Goal: Communication & Community: Ask a question

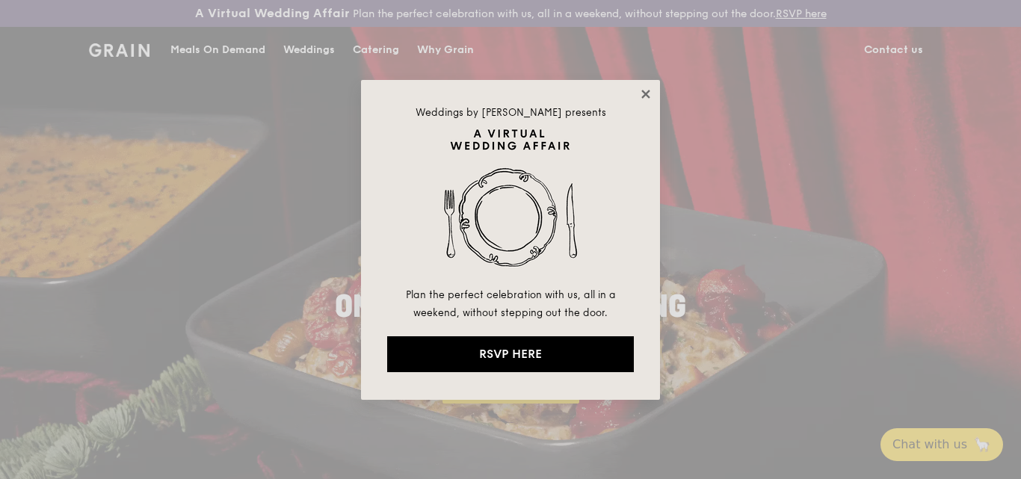
click at [641, 92] on icon at bounding box center [645, 93] width 13 height 13
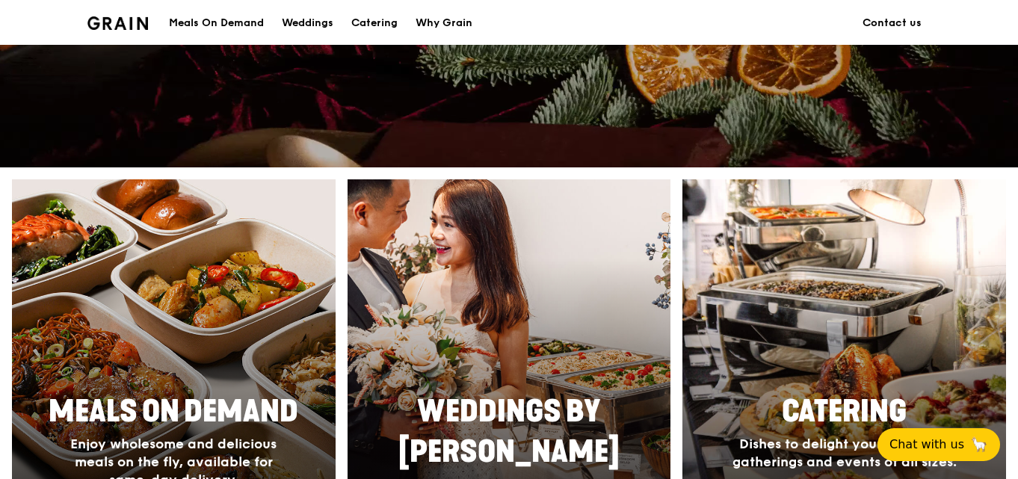
scroll to position [523, 0]
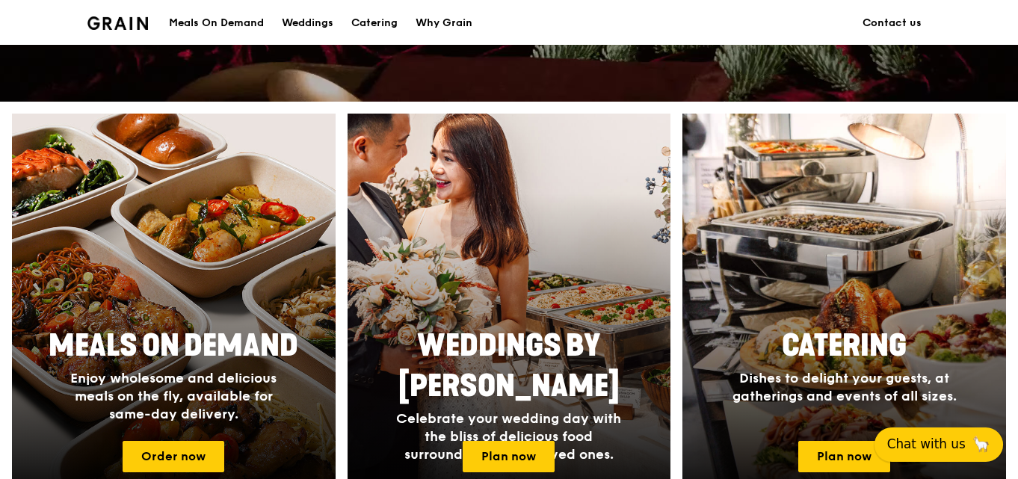
click at [945, 439] on span "Chat with us" at bounding box center [926, 444] width 78 height 19
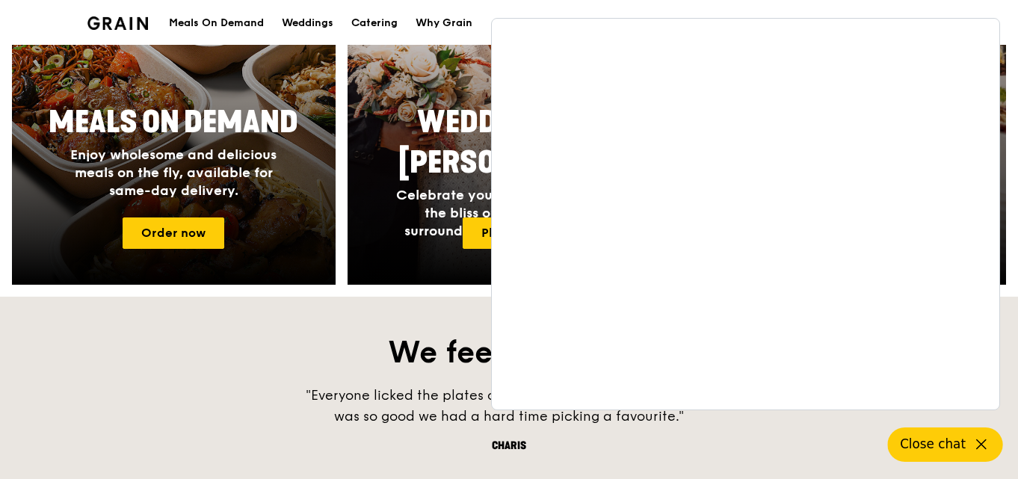
scroll to position [747, 0]
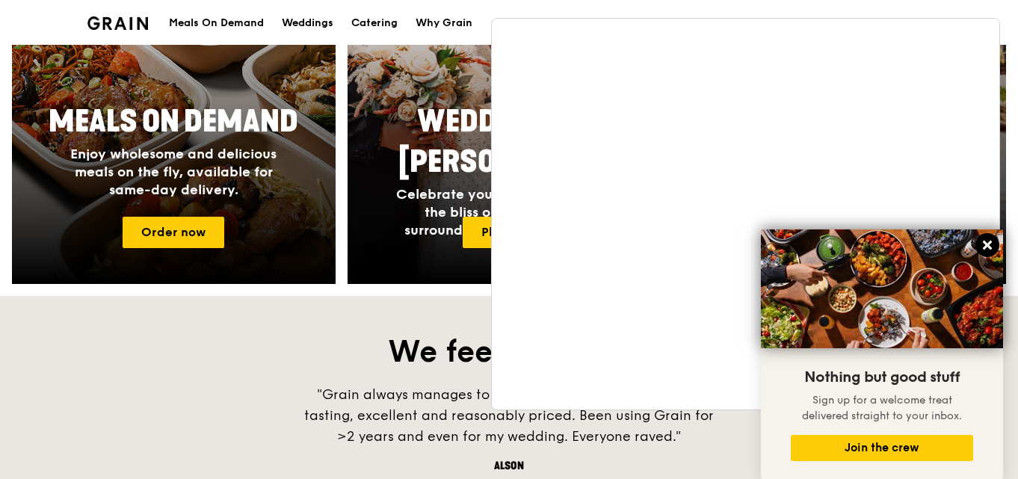
click at [991, 241] on icon at bounding box center [987, 245] width 9 height 9
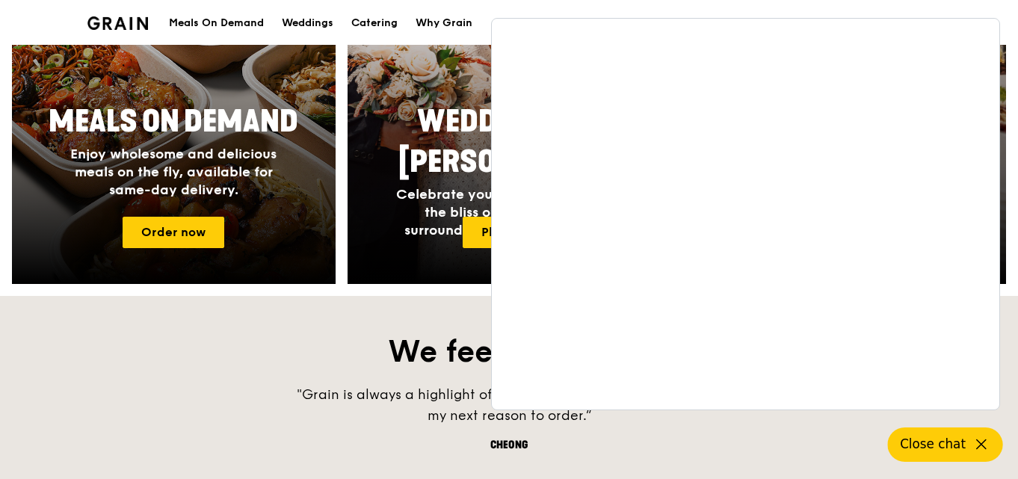
scroll to position [374, 0]
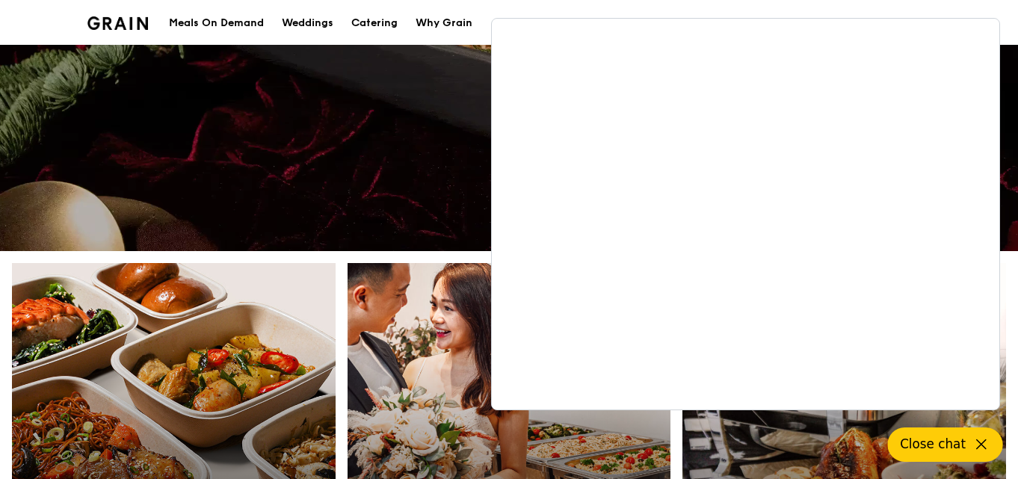
click at [982, 438] on icon at bounding box center [981, 445] width 18 height 18
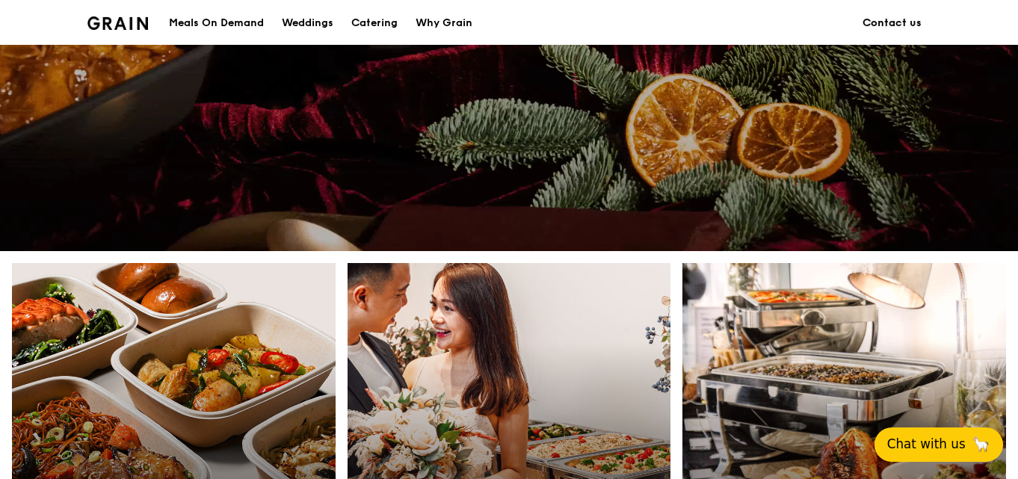
click at [896, 22] on link "Contact us" at bounding box center [892, 23] width 77 height 45
click at [923, 433] on button "Chat with us 🦙" at bounding box center [938, 445] width 129 height 34
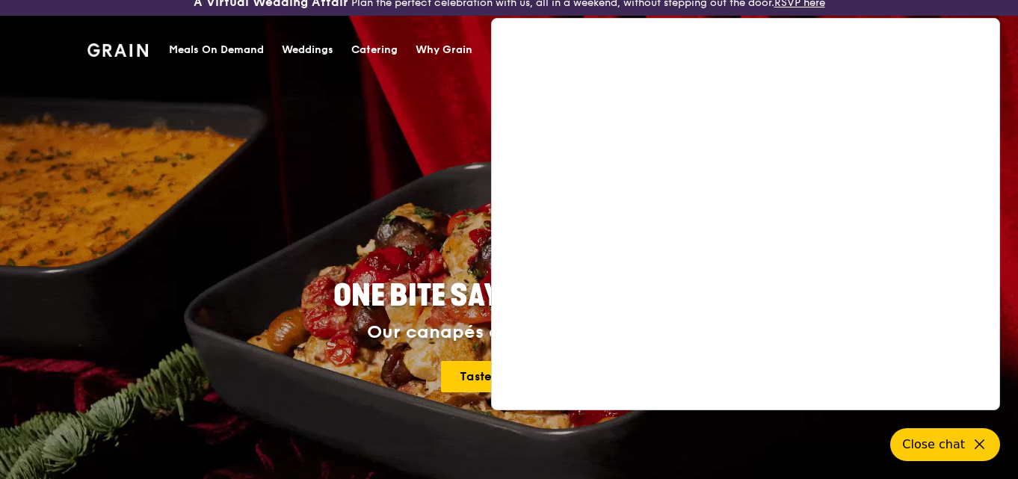
scroll to position [0, 0]
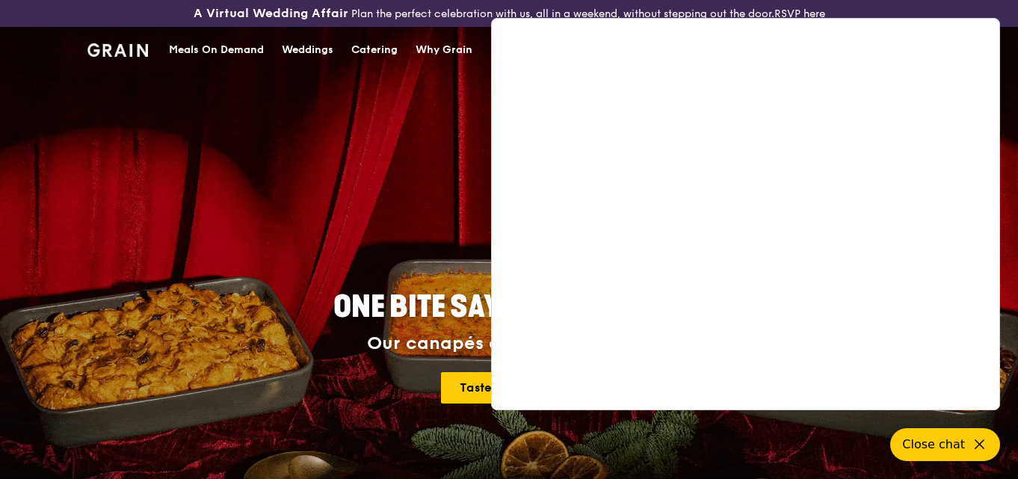
click at [455, 155] on div "ONE BITE SAYS EVERYTHING Our canapés do more with less. Taste the finesse" at bounding box center [508, 348] width 741 height 553
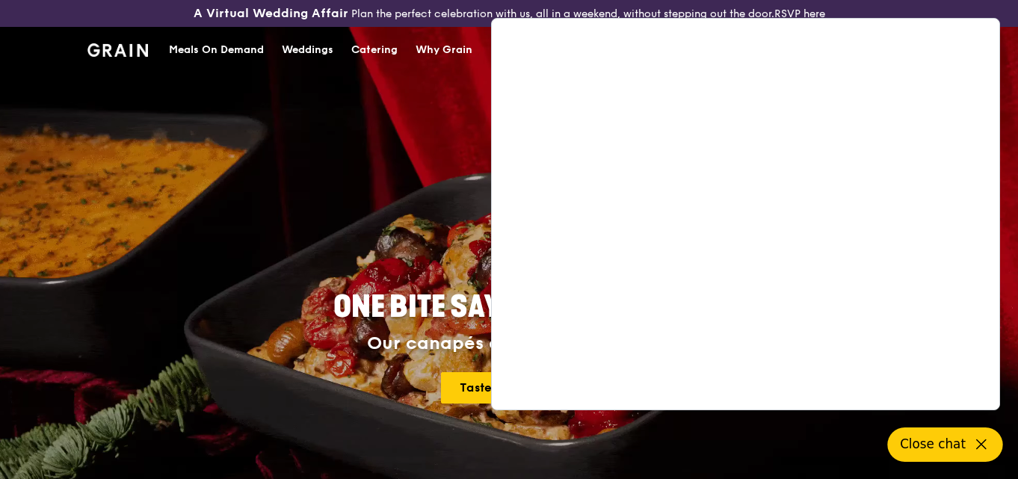
click at [945, 440] on span "Close chat" at bounding box center [933, 444] width 66 height 19
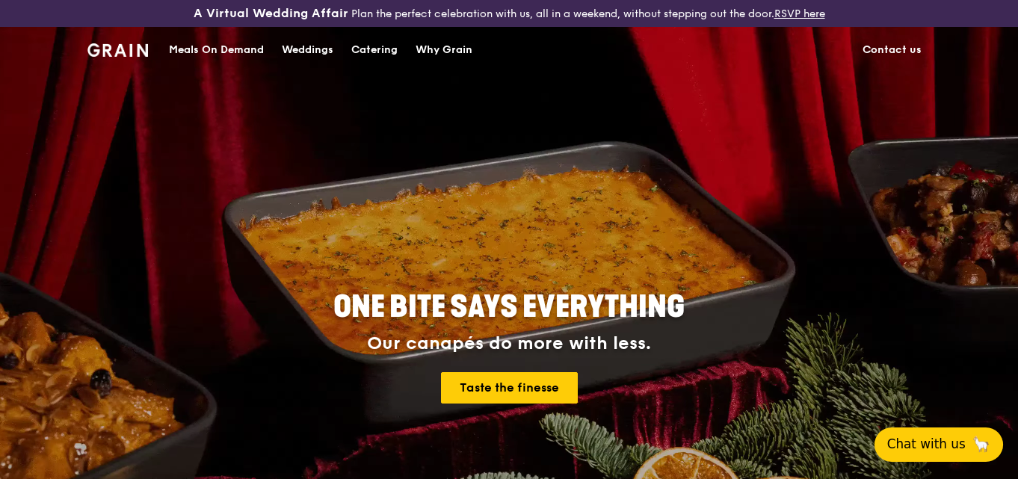
click at [895, 43] on link "Contact us" at bounding box center [892, 50] width 77 height 45
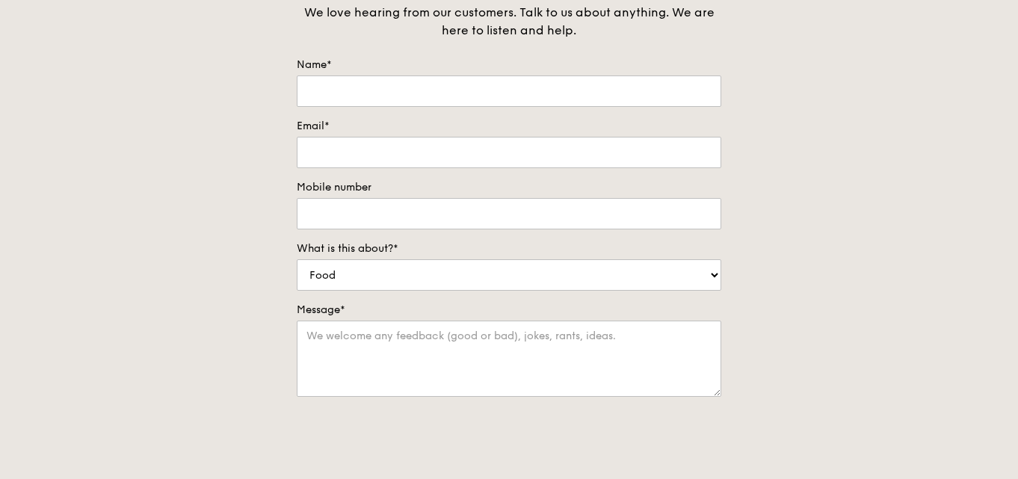
scroll to position [224, 0]
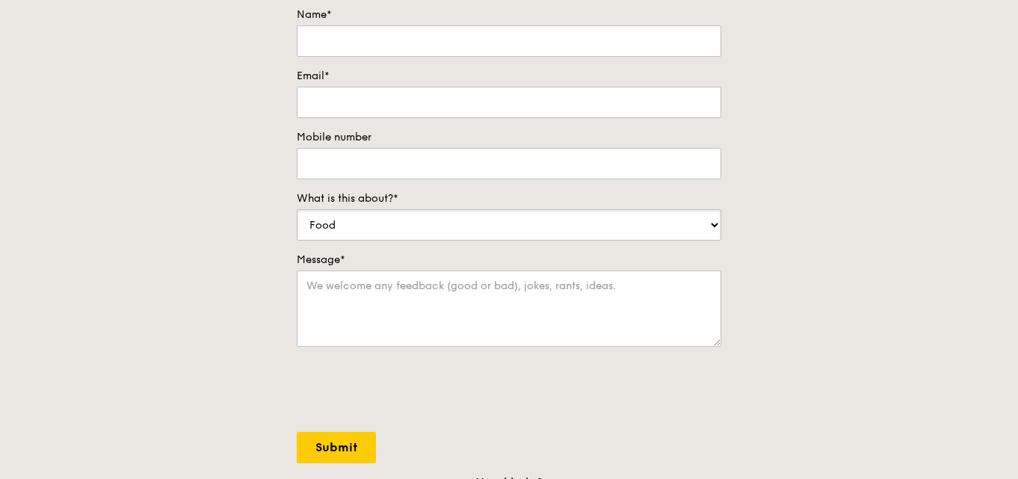
click at [715, 225] on select "Food Service Billing/Payment Catering Others" at bounding box center [509, 224] width 425 height 31
select select "Others"
click at [297, 209] on select "Food Service Billing/Payment Catering Others" at bounding box center [509, 224] width 425 height 31
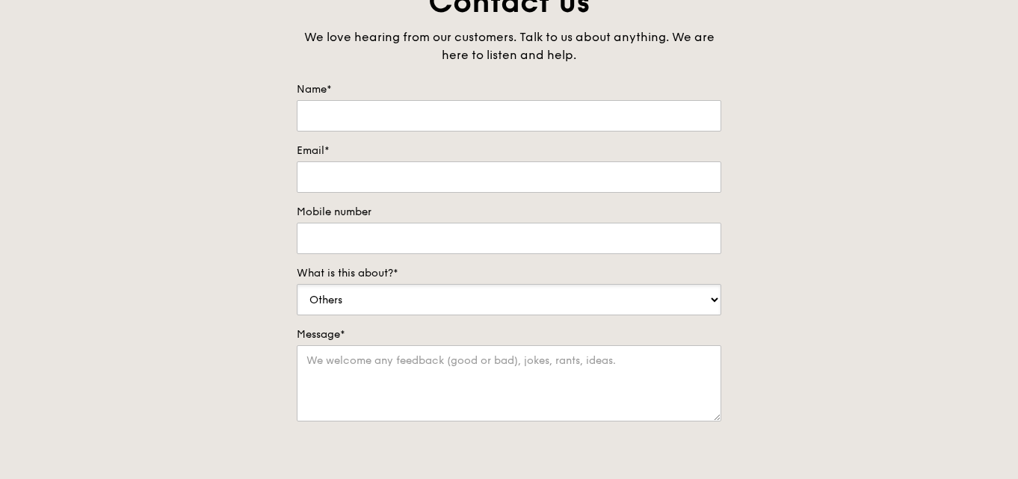
scroll to position [75, 0]
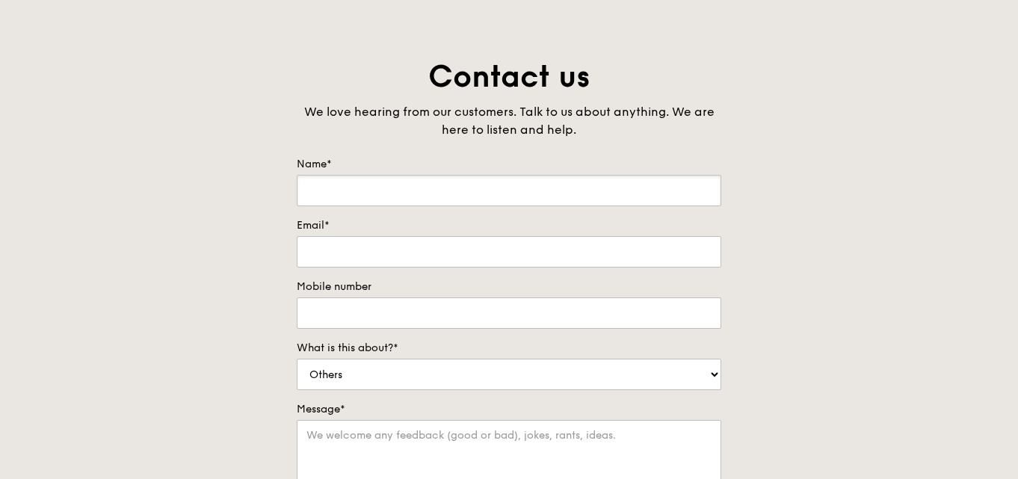
click at [499, 189] on input "Name*" at bounding box center [509, 190] width 425 height 31
type input "Rajapriya"
click at [436, 253] on input "Email*" at bounding box center [509, 251] width 425 height 31
paste input "sales@frankmax.digital"
type input "sales@frankmax.digital"
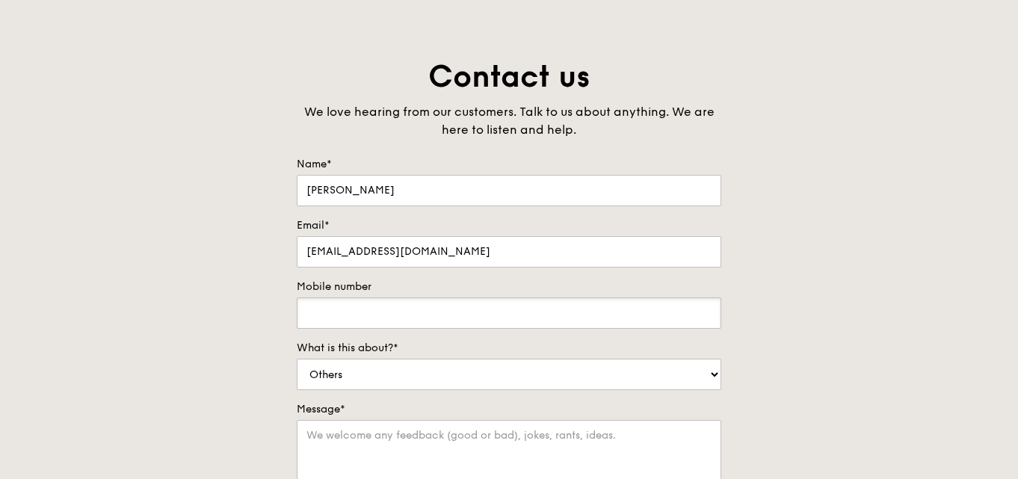
click at [315, 318] on input "Mobile number" at bounding box center [509, 312] width 425 height 31
paste input "+65 8315 7449"
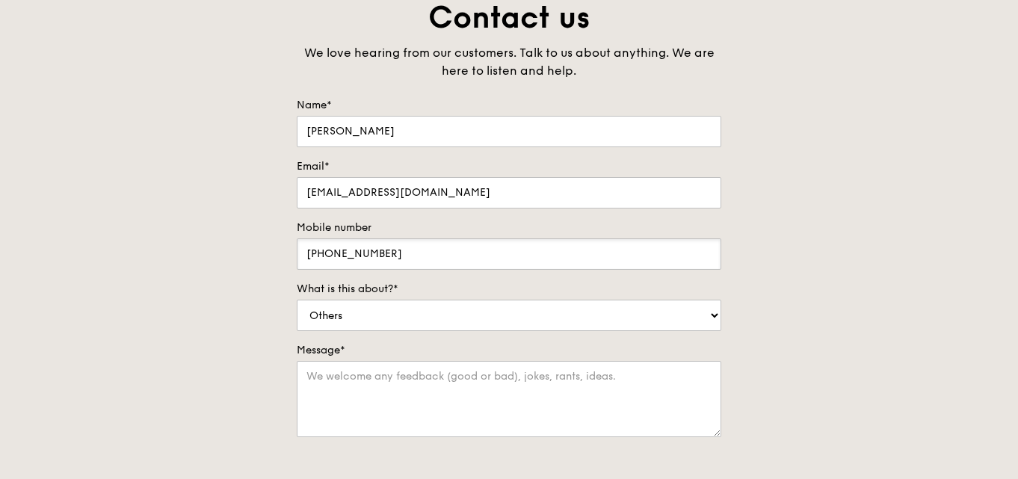
scroll to position [224, 0]
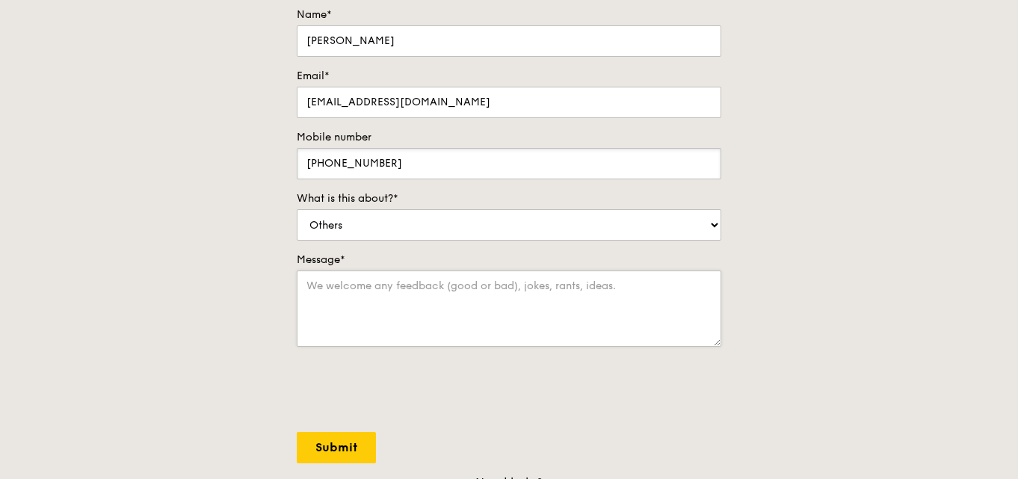
type input "+65 8315 7449"
click at [351, 297] on textarea "Message*" at bounding box center [509, 309] width 425 height 76
click at [321, 284] on textarea "Message*" at bounding box center [509, 309] width 425 height 76
paste textarea "Dear Procurement/Vendor Management Team, I hope this message finds you well. On…"
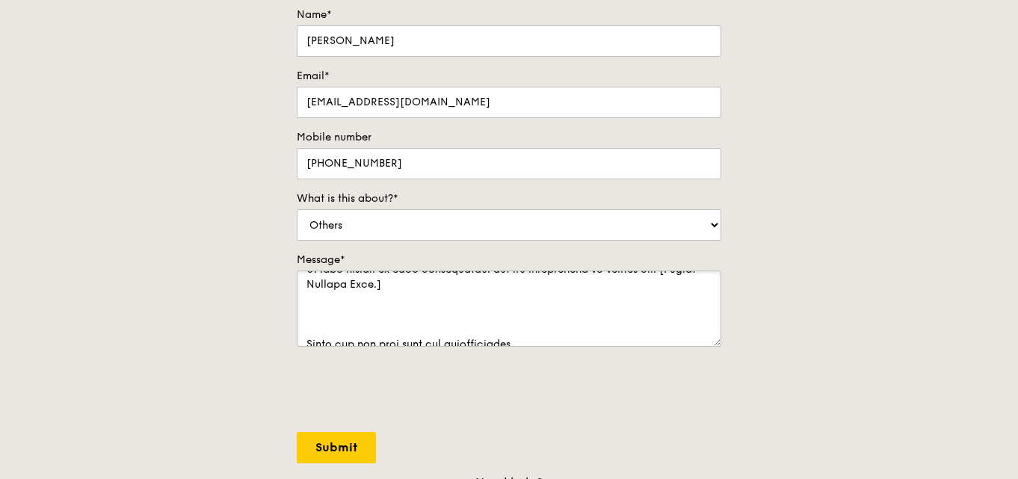
scroll to position [634, 0]
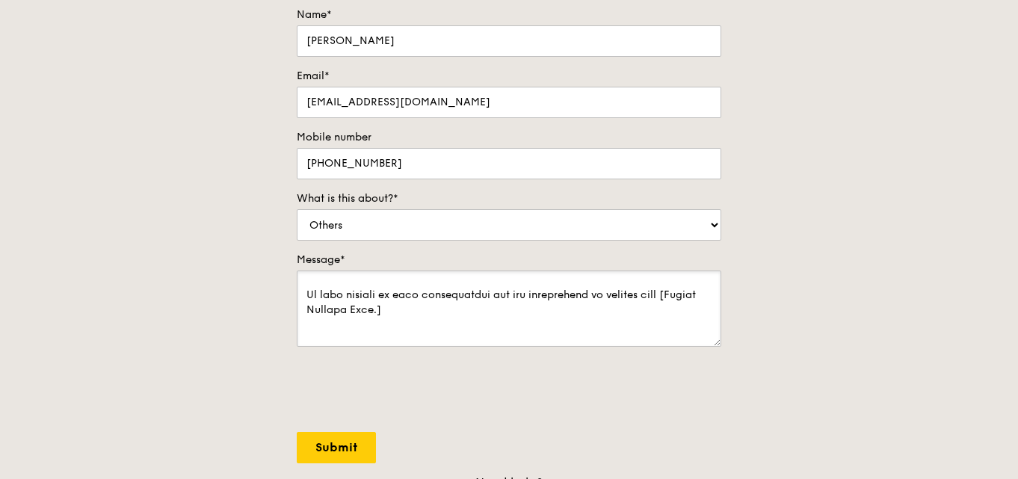
click at [439, 309] on textarea "Message*" at bounding box center [509, 309] width 425 height 76
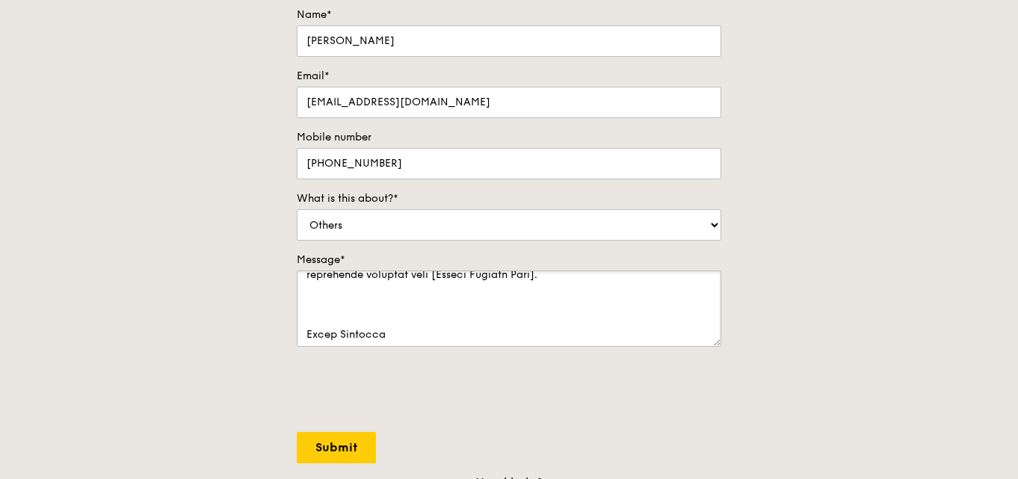
scroll to position [111, 0]
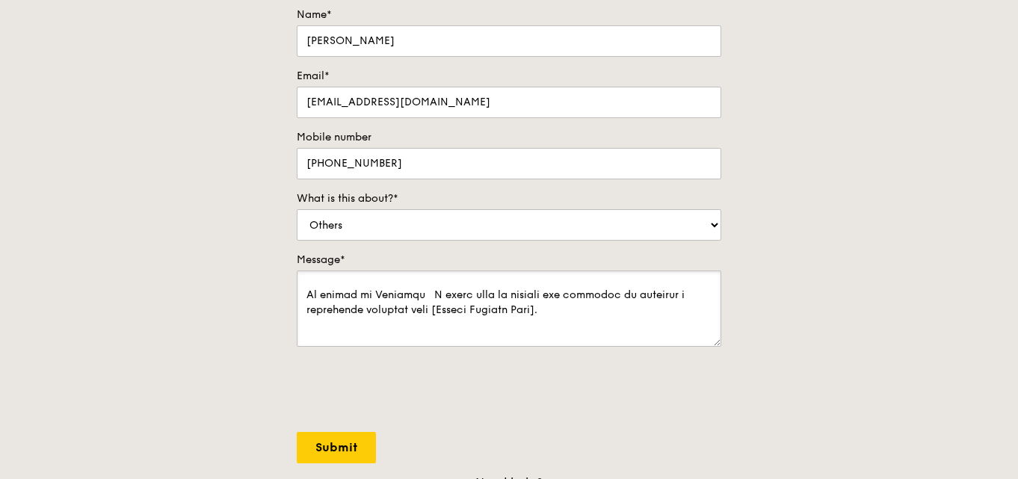
click at [555, 311] on textarea "Message*" at bounding box center [509, 309] width 425 height 76
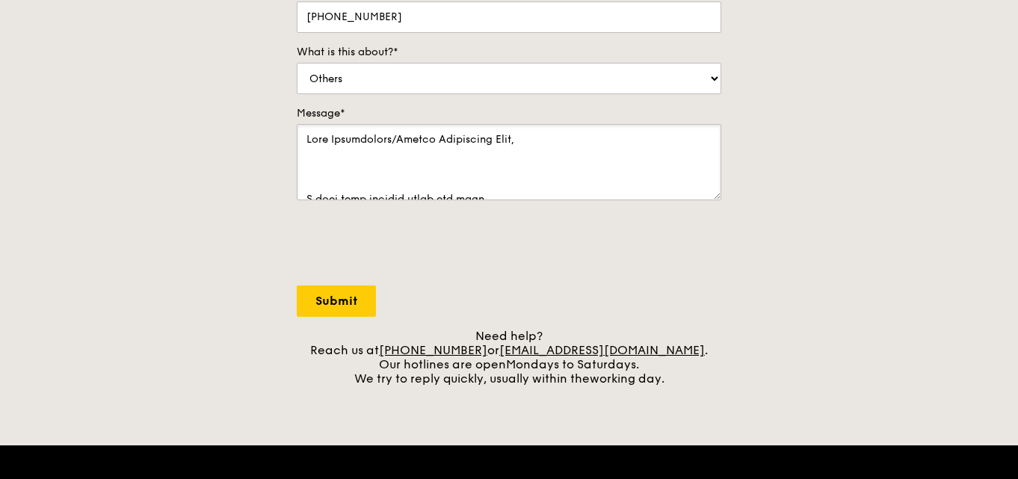
scroll to position [374, 0]
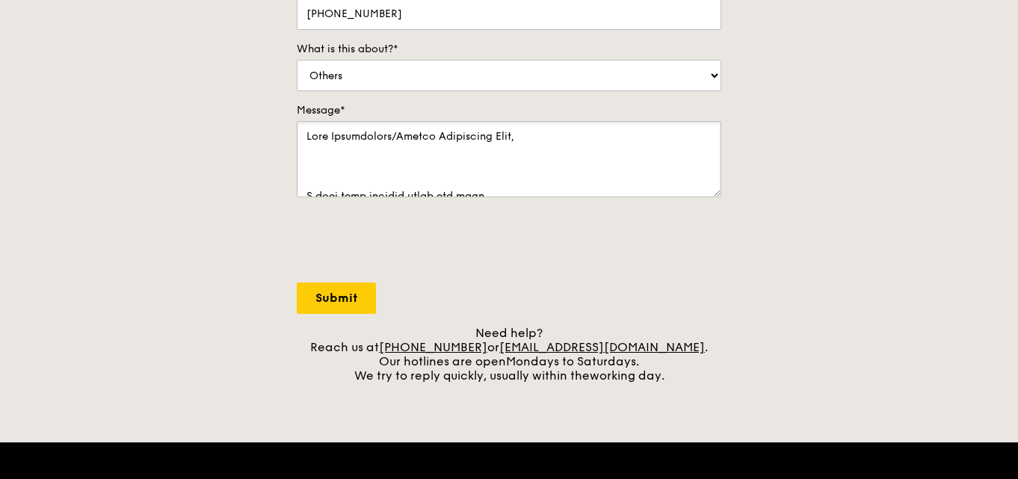
type textarea "Dear Procurement/Vendor Management Team, I hope this message finds you well. On…"
click at [342, 288] on input "Submit" at bounding box center [336, 298] width 79 height 31
select select "Food"
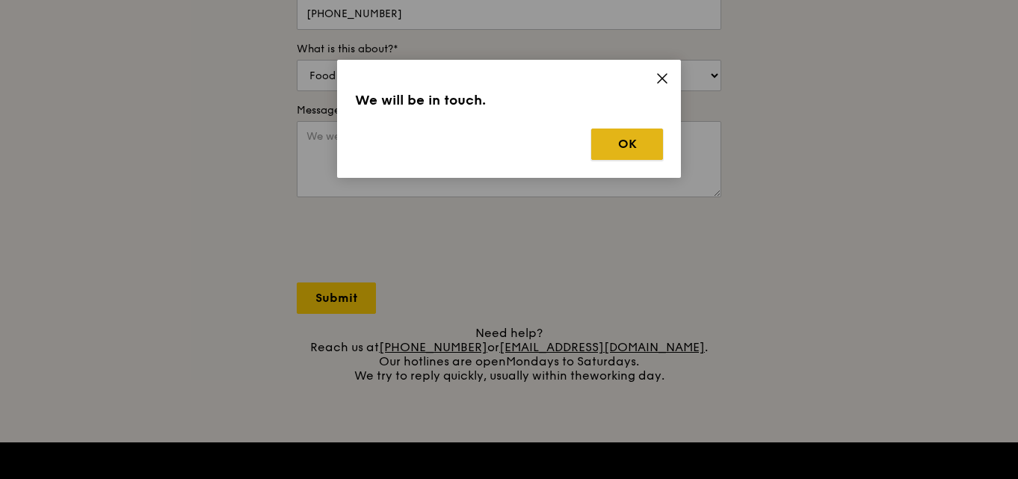
click at [617, 149] on button "OK" at bounding box center [627, 144] width 72 height 31
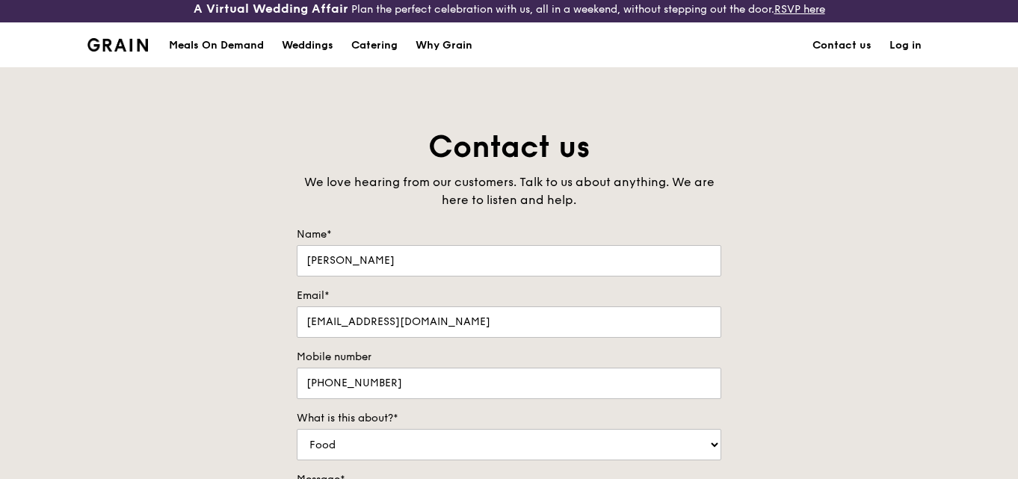
scroll to position [0, 0]
